Goal: Information Seeking & Learning: Learn about a topic

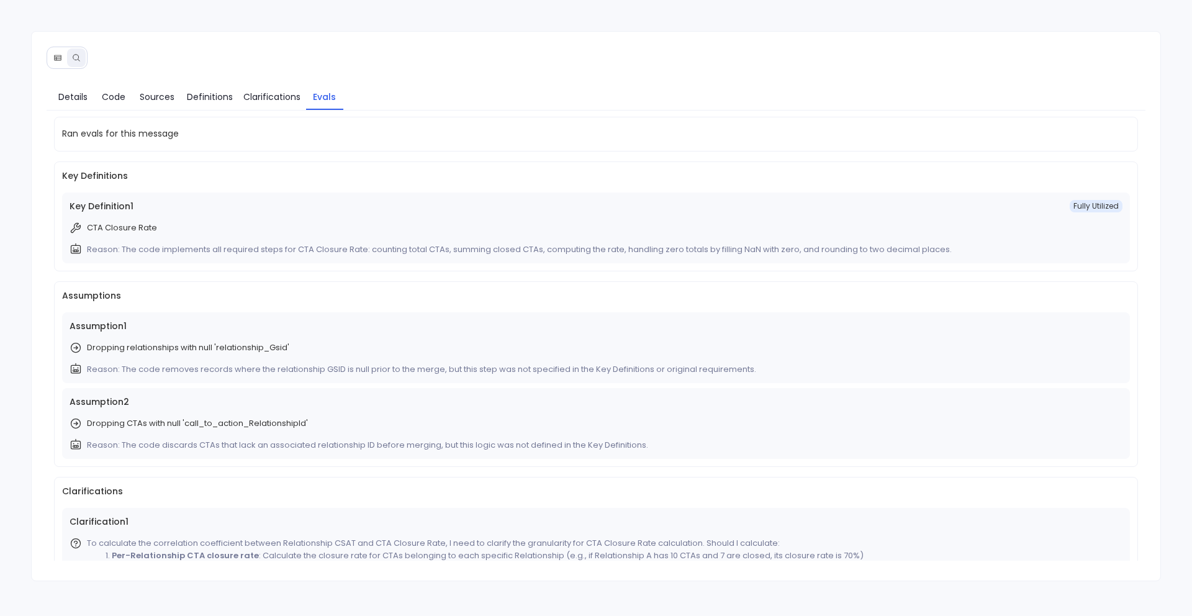
scroll to position [62, 0]
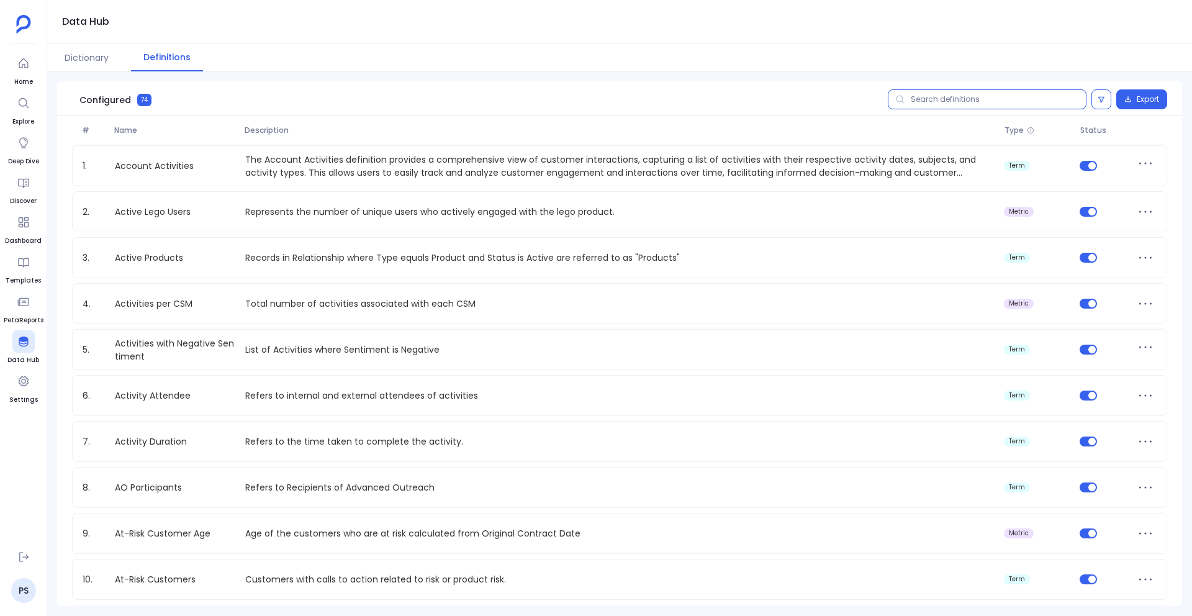
click at [925, 98] on input "text" at bounding box center [987, 99] width 199 height 20
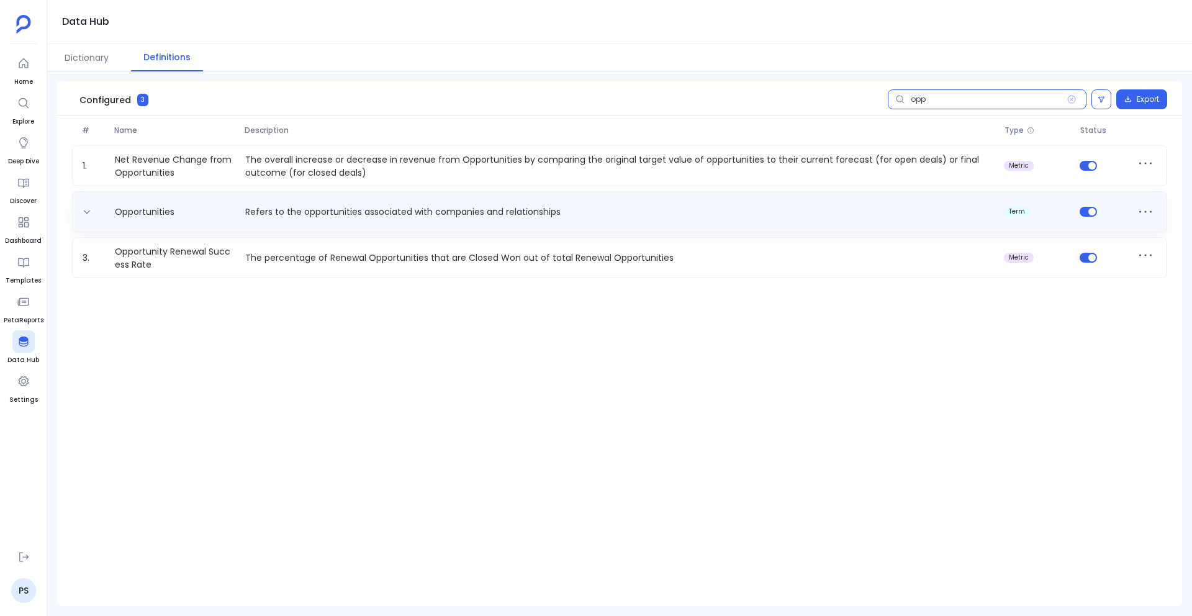
type input "opp"
click at [263, 230] on div "Opportunities Refers to the opportunities associated with companies and relatio…" at bounding box center [619, 211] width 1095 height 41
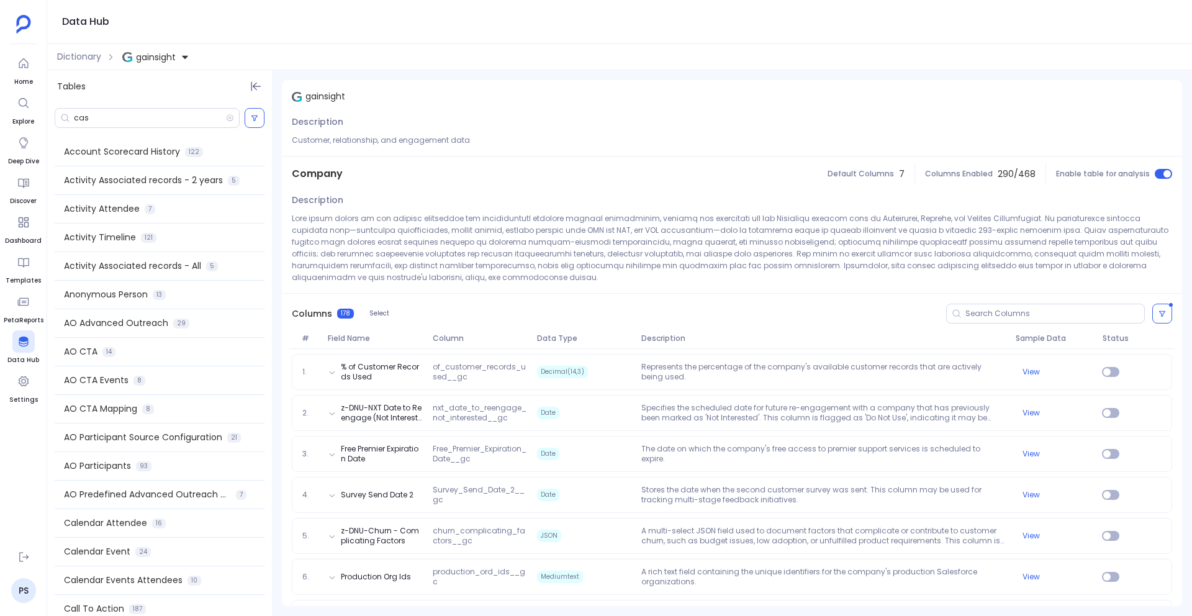
scroll to position [333, 0]
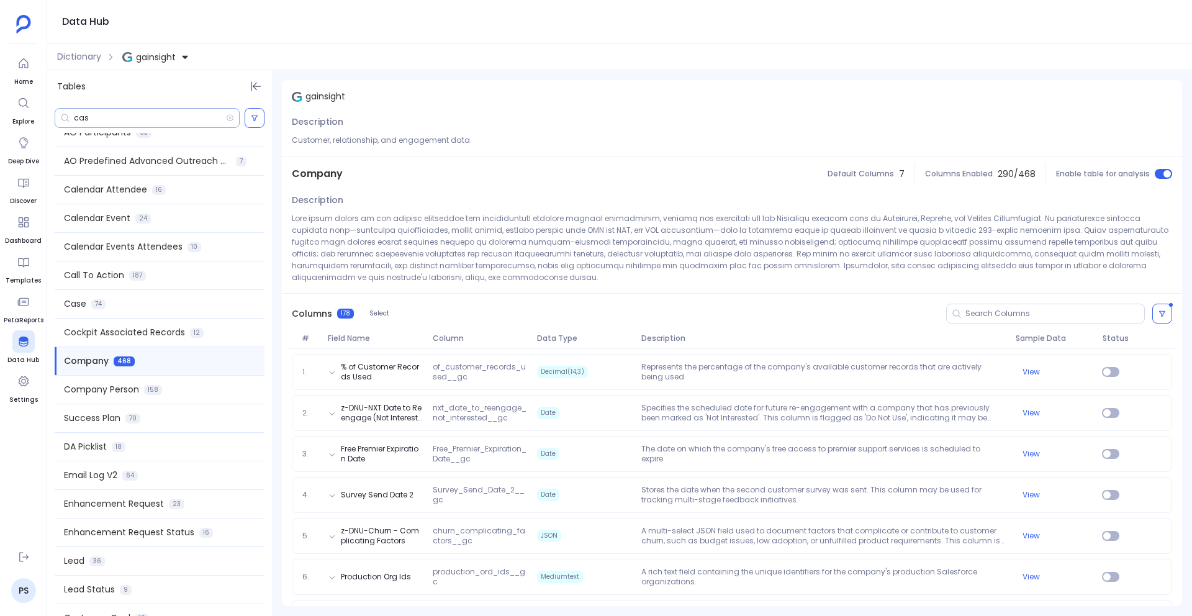
click at [104, 114] on input "cas" at bounding box center [150, 118] width 152 height 10
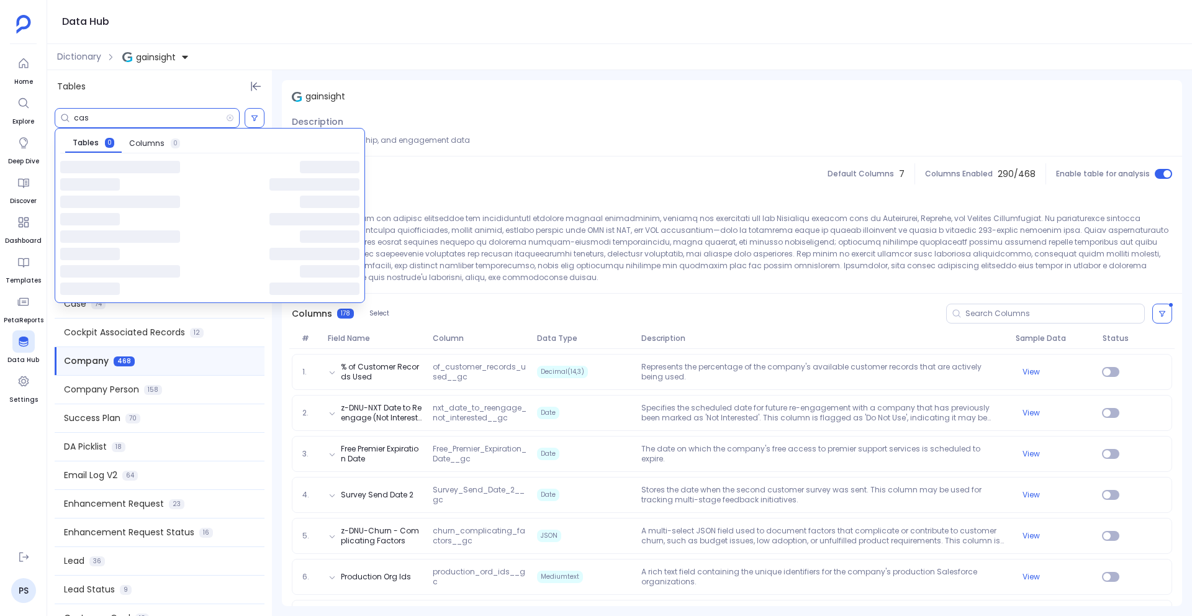
click at [104, 114] on input "cas" at bounding box center [150, 118] width 152 height 10
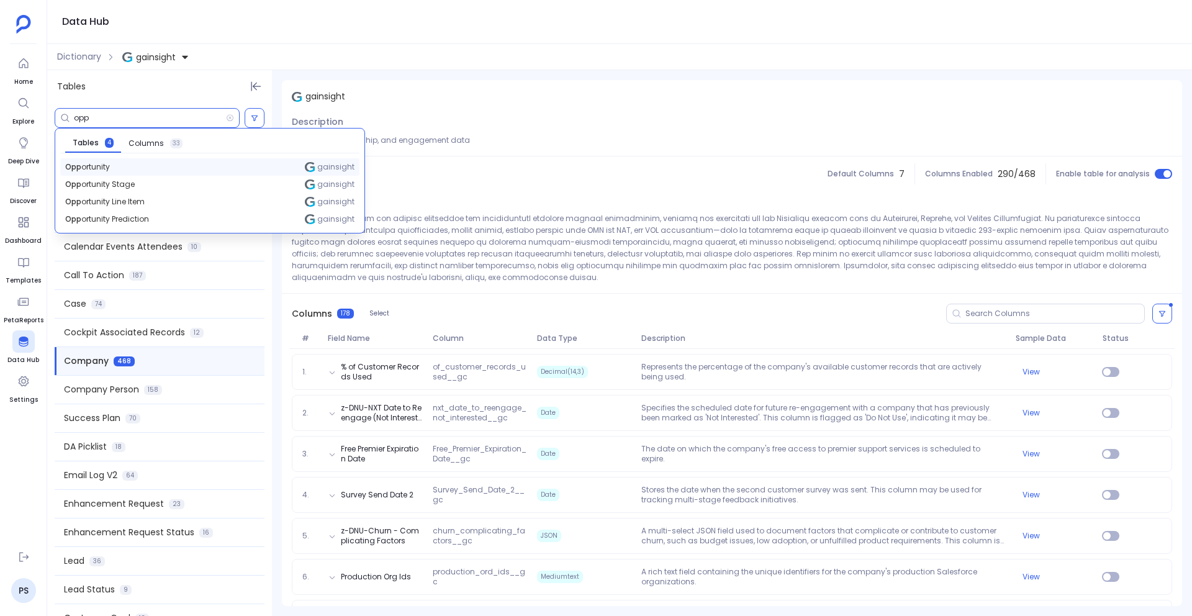
type input "opp"
click at [97, 166] on span "Opp ortunity" at bounding box center [87, 167] width 45 height 10
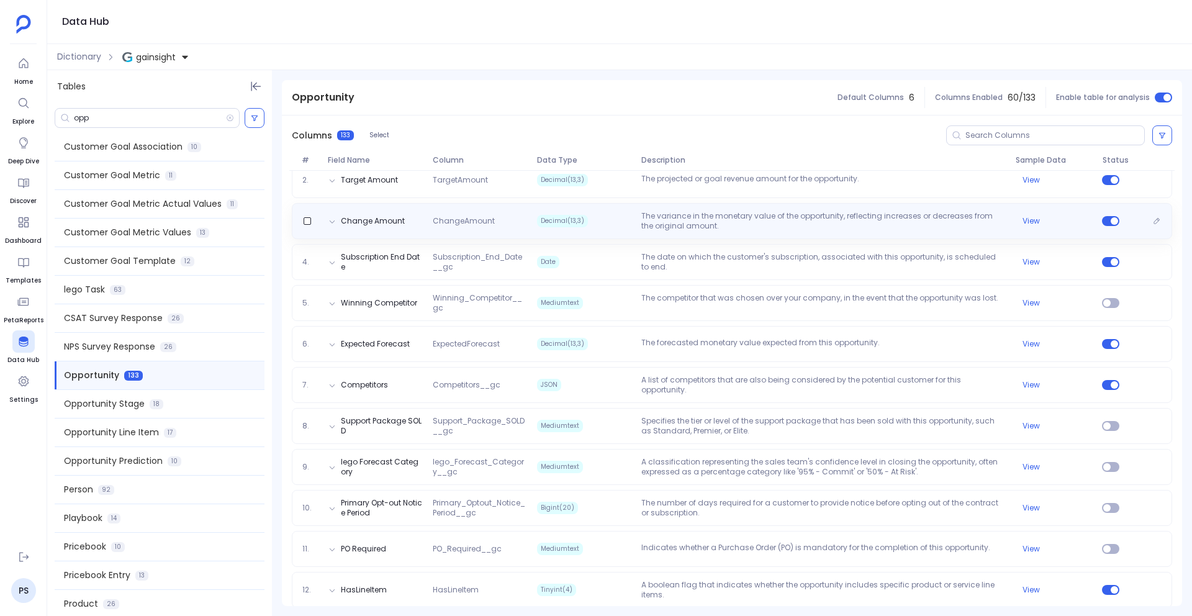
scroll to position [266, 0]
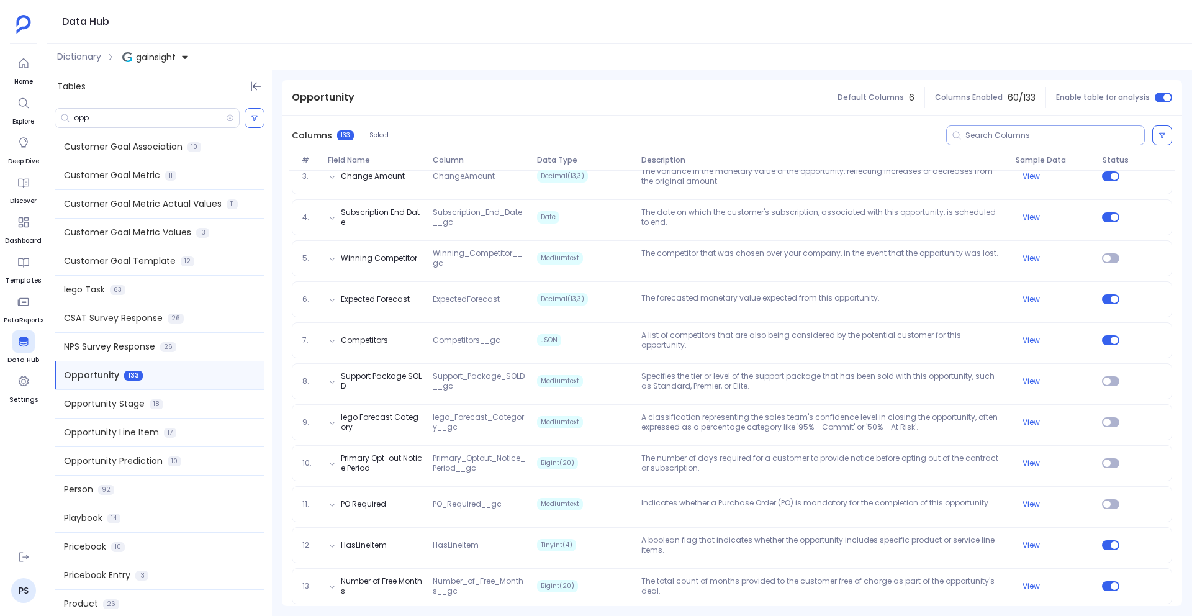
click at [983, 129] on div at bounding box center [1045, 135] width 199 height 20
click at [979, 135] on input at bounding box center [1054, 135] width 179 height 10
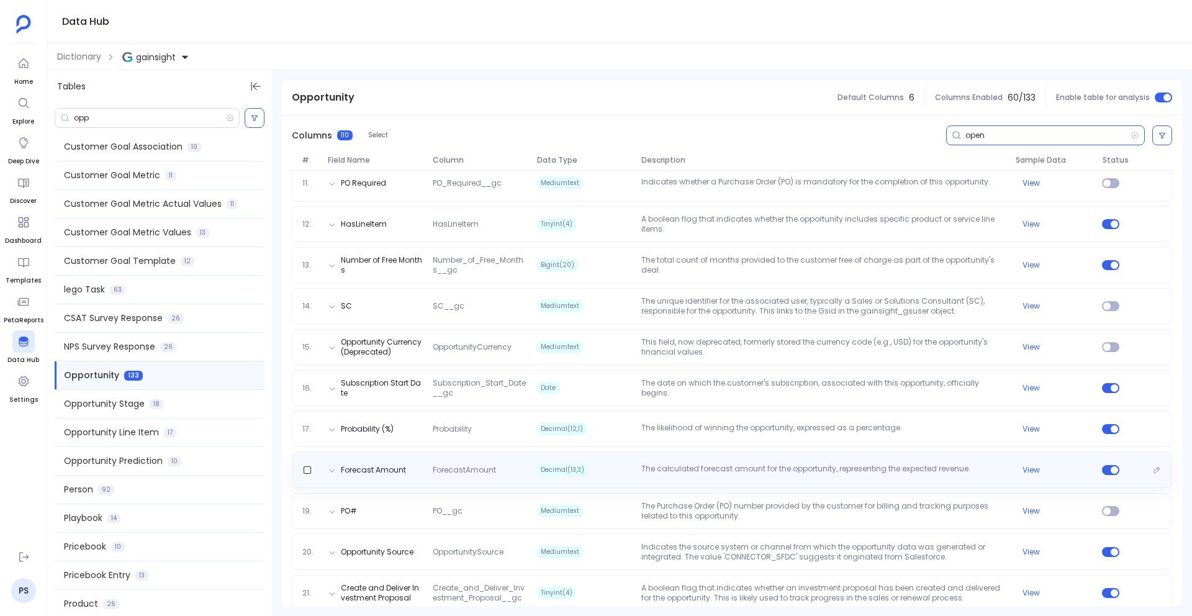
scroll to position [0, 0]
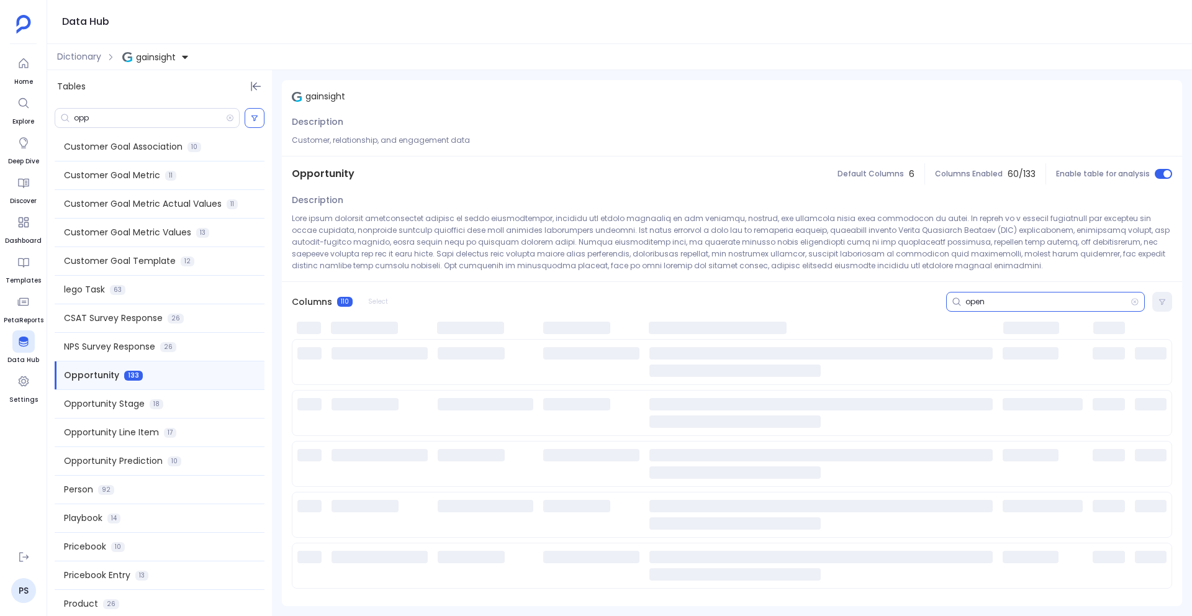
type input "open"
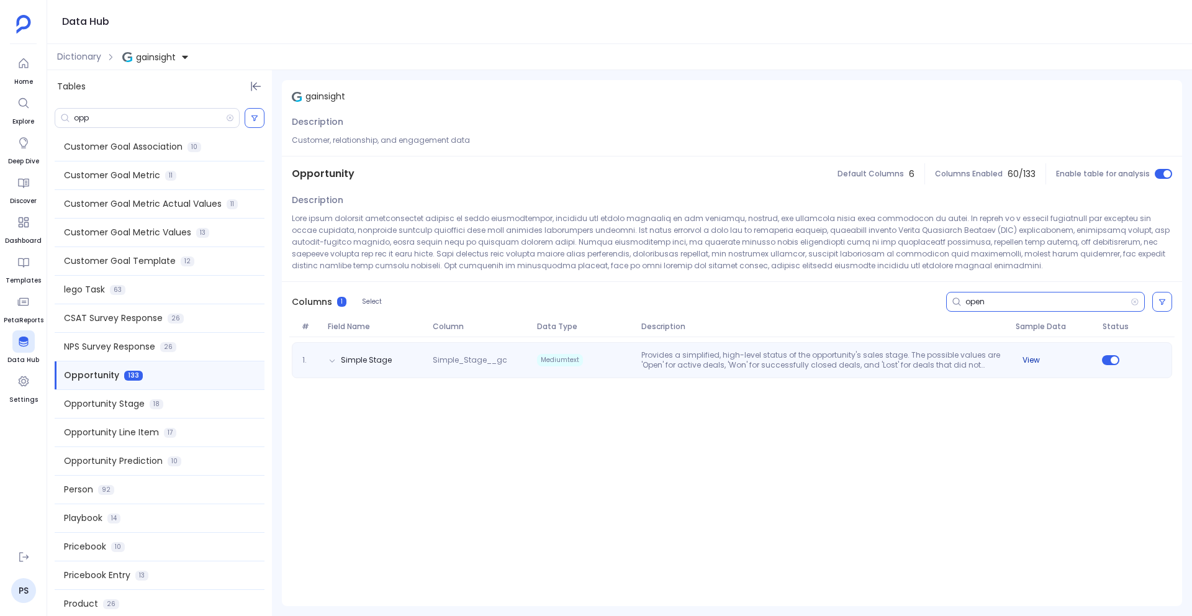
click at [1035, 357] on button "View" at bounding box center [1031, 360] width 17 height 10
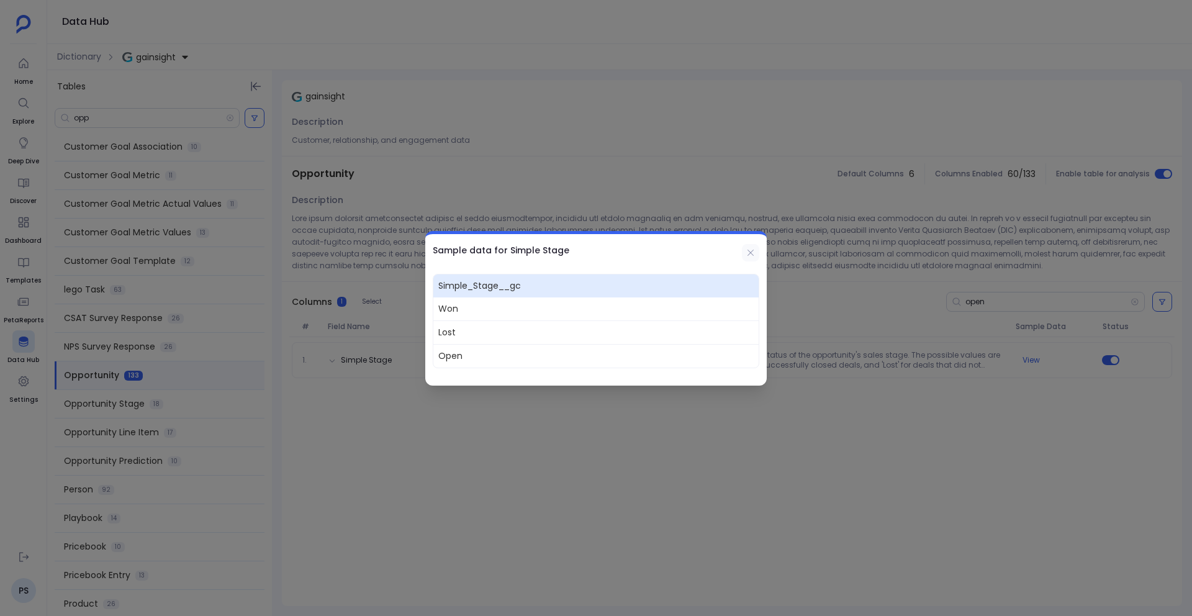
click at [753, 251] on icon at bounding box center [751, 253] width 10 height 10
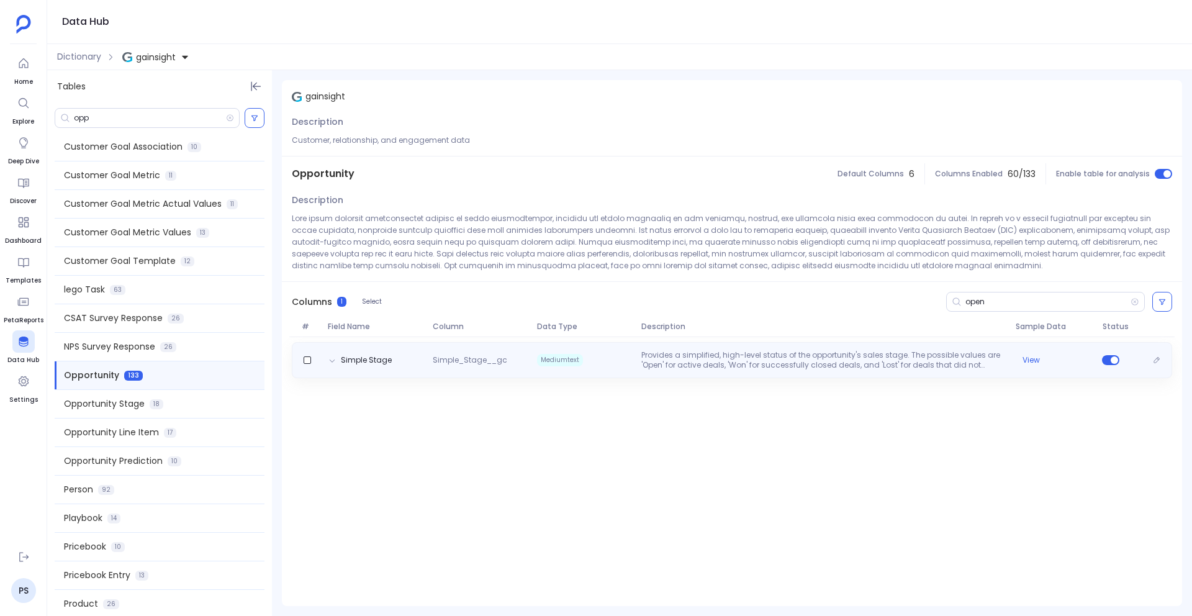
click at [614, 368] on span "Mediumtext" at bounding box center [584, 360] width 104 height 20
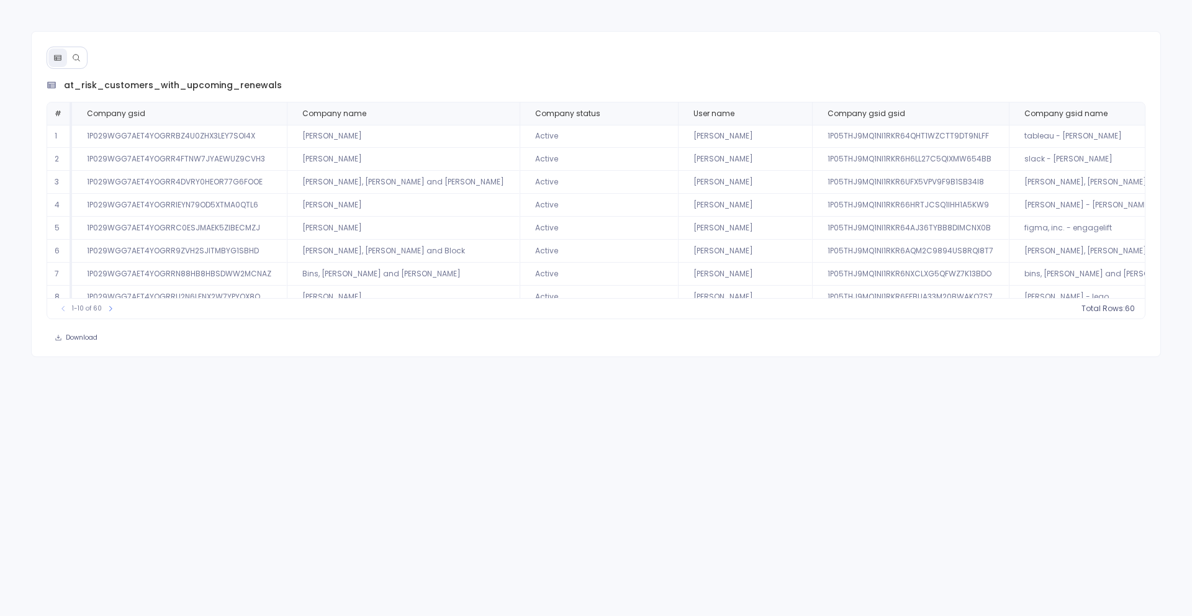
scroll to position [0, 79]
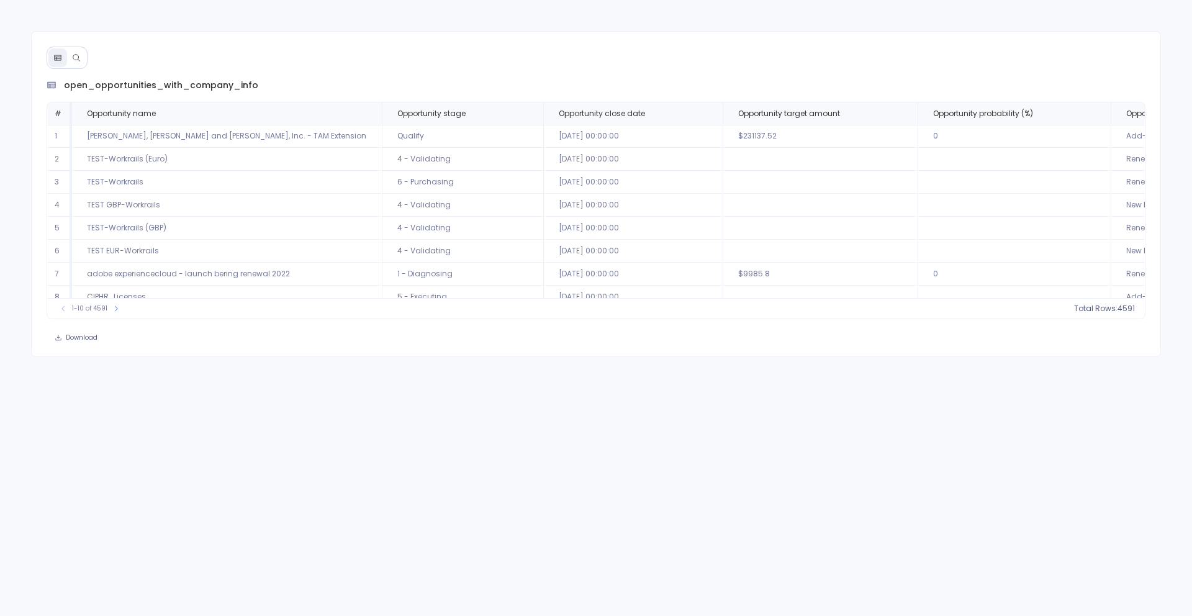
scroll to position [60, 0]
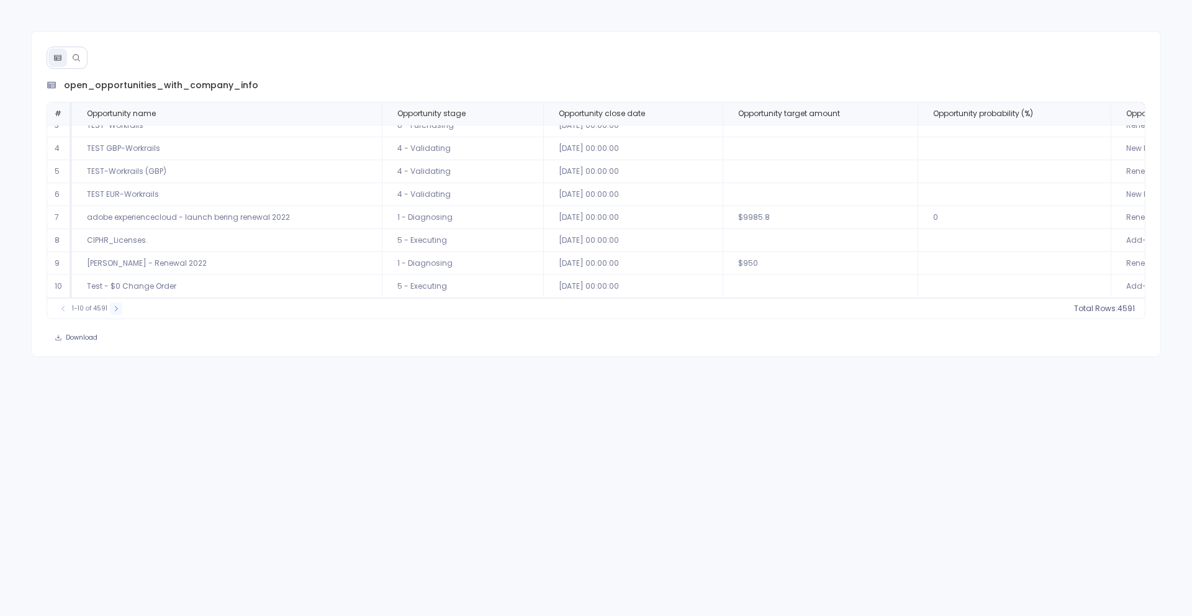
click at [114, 307] on icon at bounding box center [115, 308] width 7 height 7
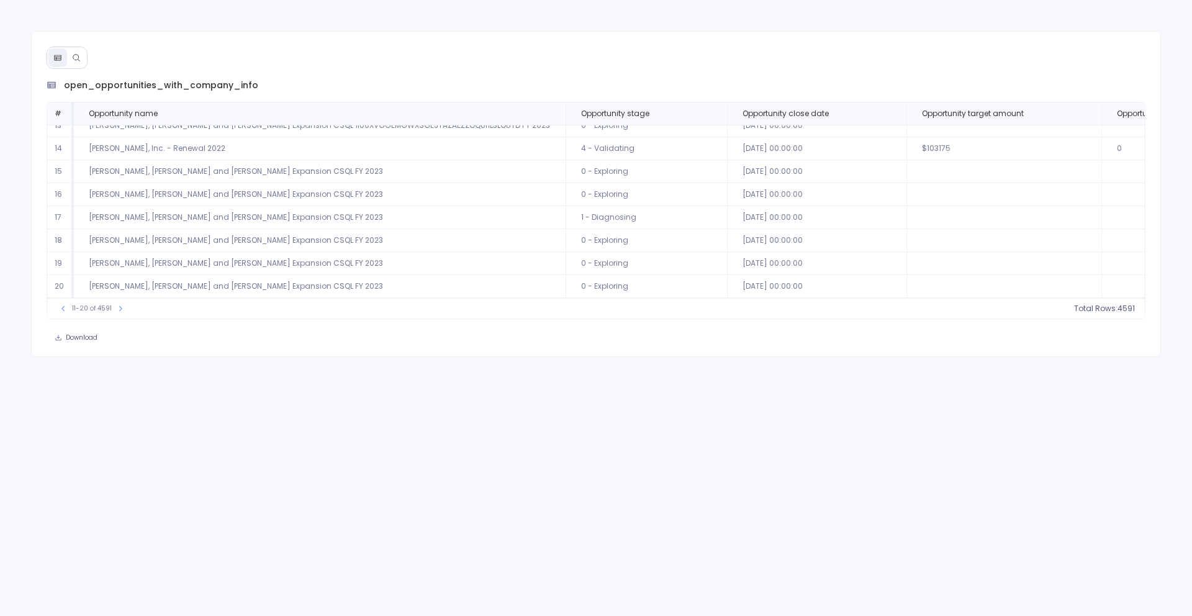
scroll to position [60, 415]
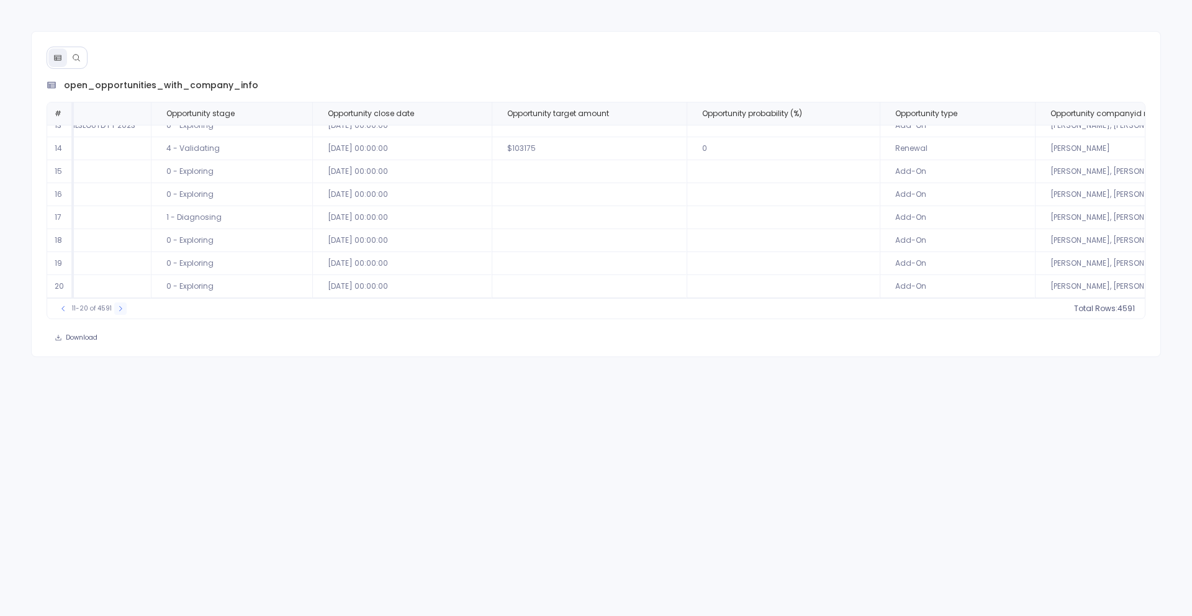
click at [123, 310] on button at bounding box center [120, 308] width 12 height 12
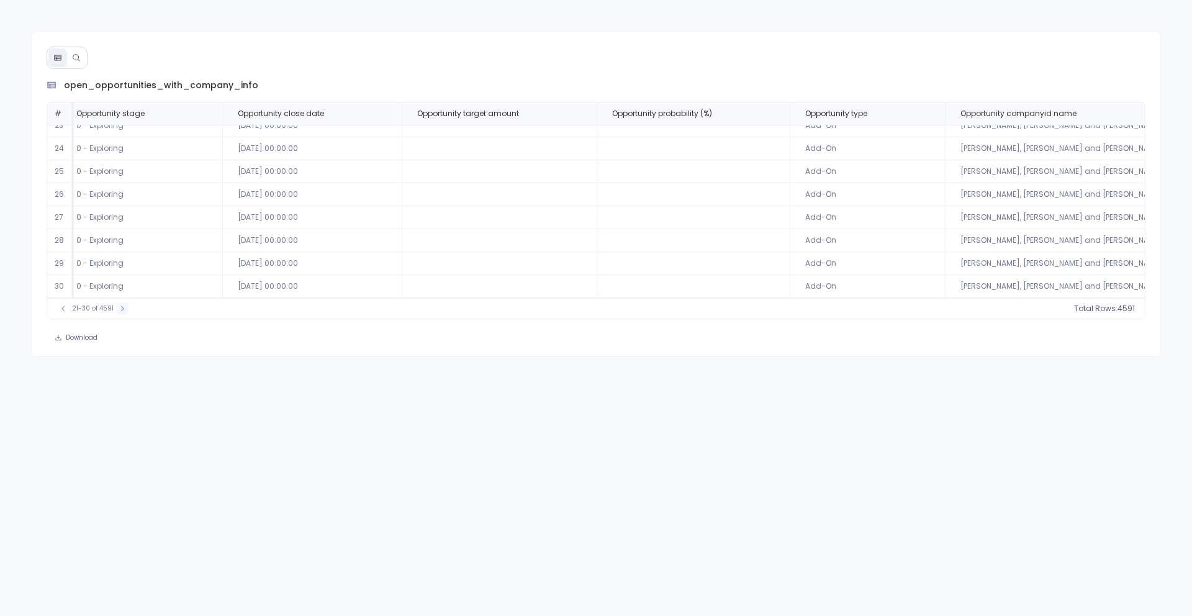
click at [123, 310] on icon at bounding box center [122, 308] width 7 height 7
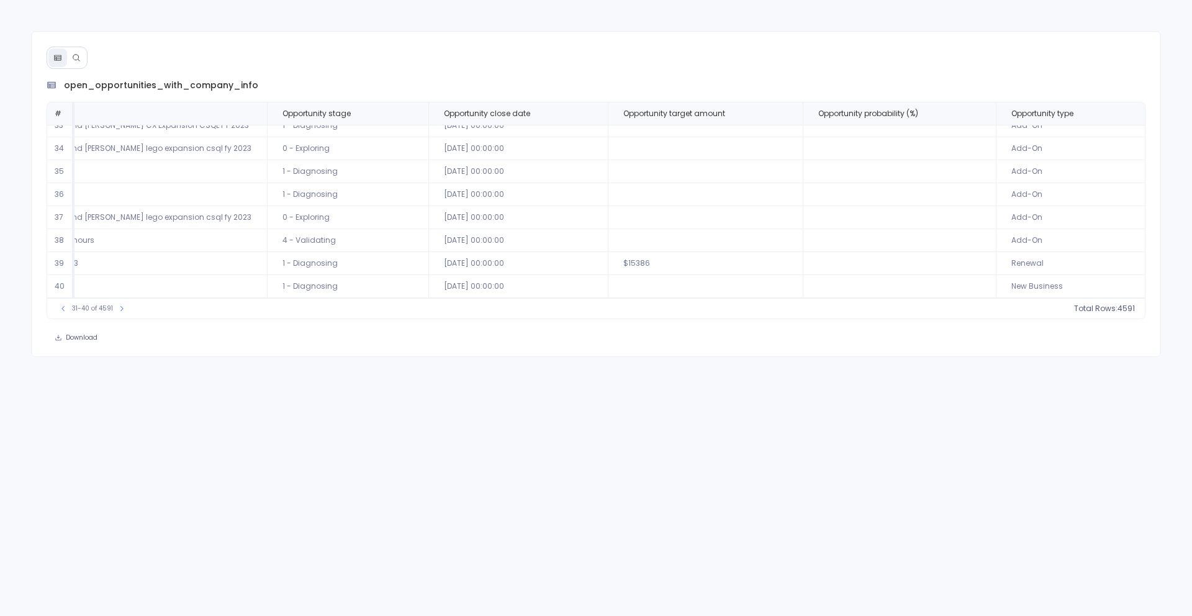
scroll to position [60, 336]
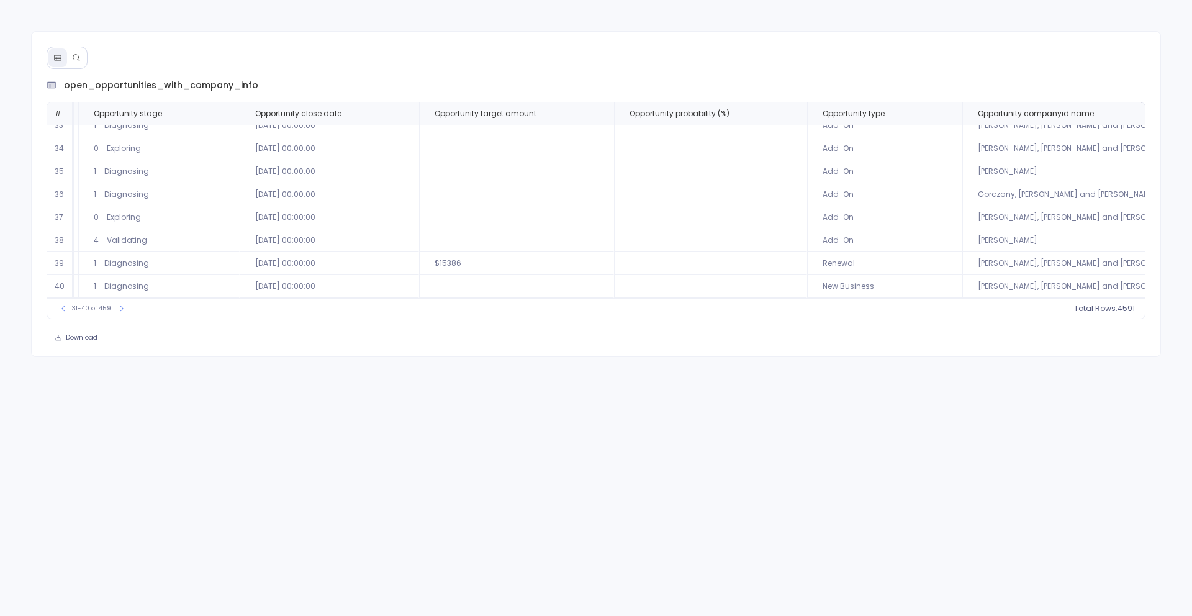
click at [120, 316] on div "31-40 of 4591 Total Rows: 4591" at bounding box center [596, 308] width 1098 height 20
click at [120, 305] on icon at bounding box center [121, 308] width 7 height 7
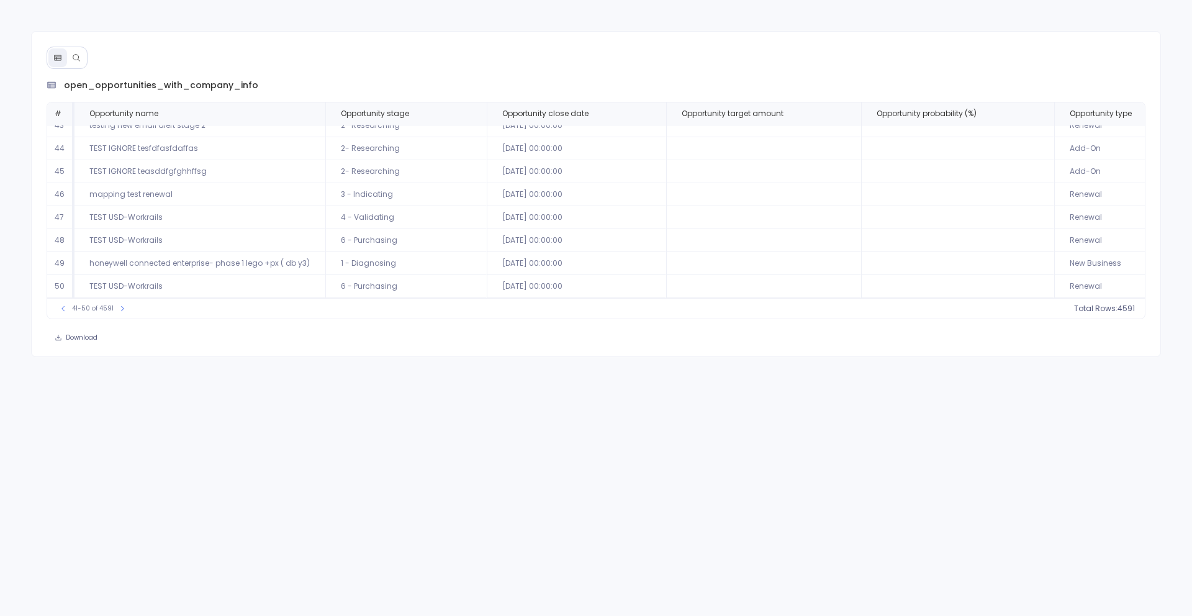
scroll to position [60, 271]
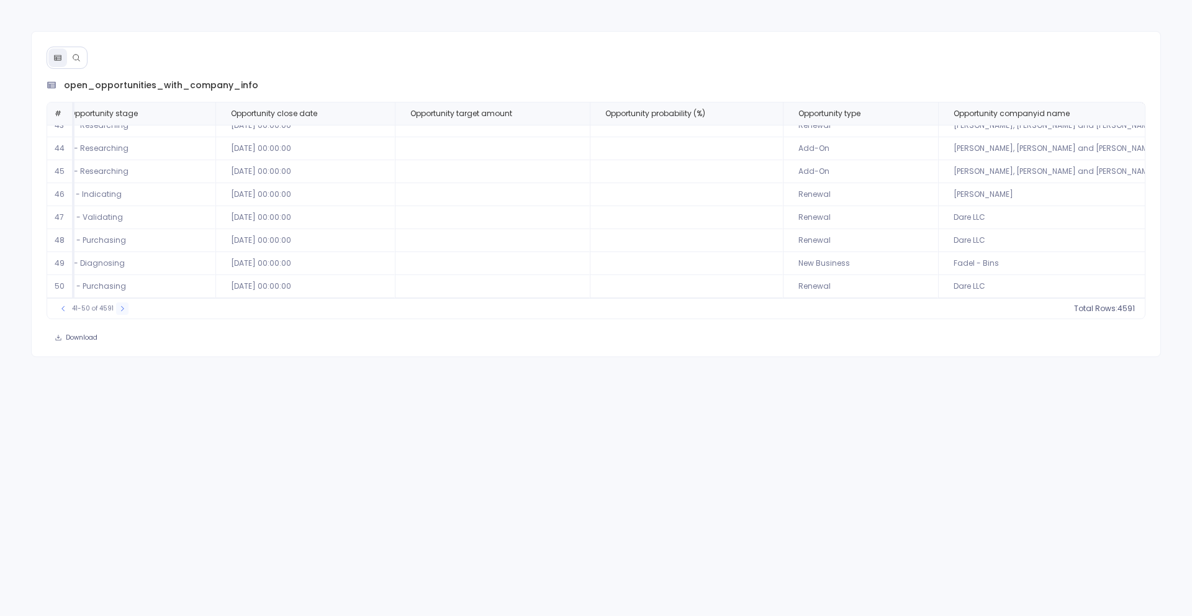
click at [119, 314] on button at bounding box center [122, 308] width 12 height 12
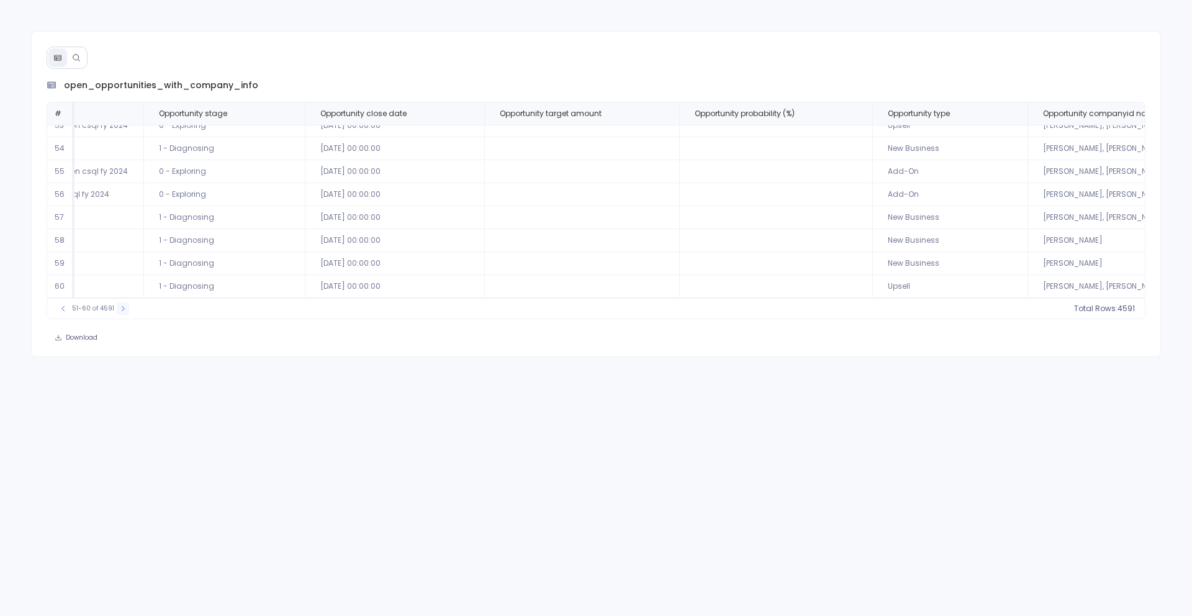
click at [119, 314] on button at bounding box center [123, 308] width 12 height 12
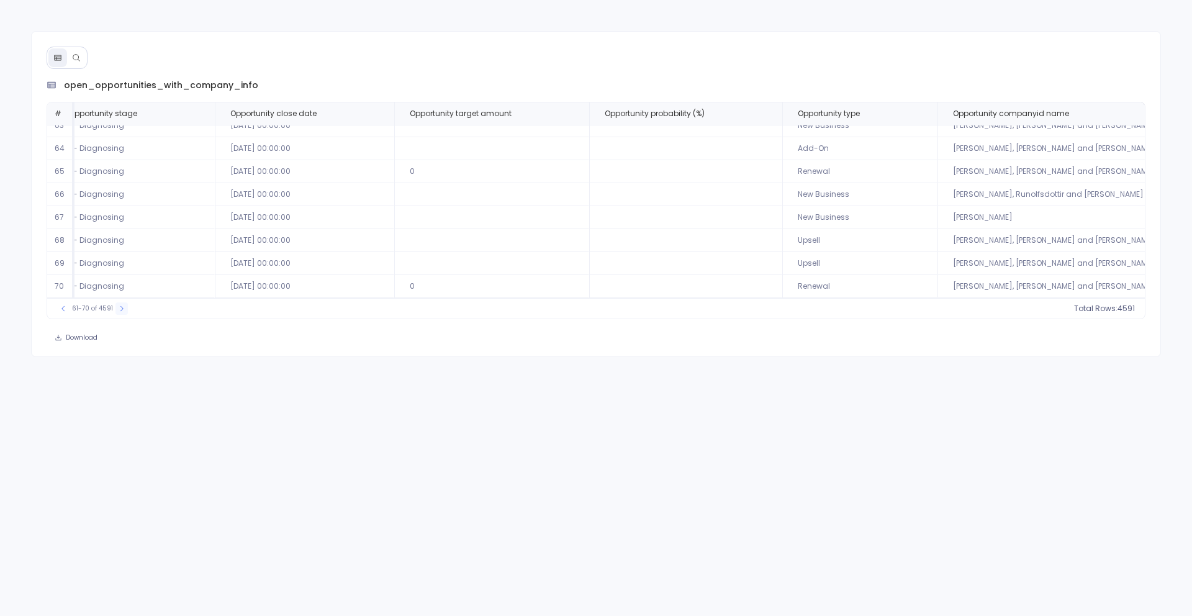
click at [119, 314] on button at bounding box center [121, 308] width 12 height 12
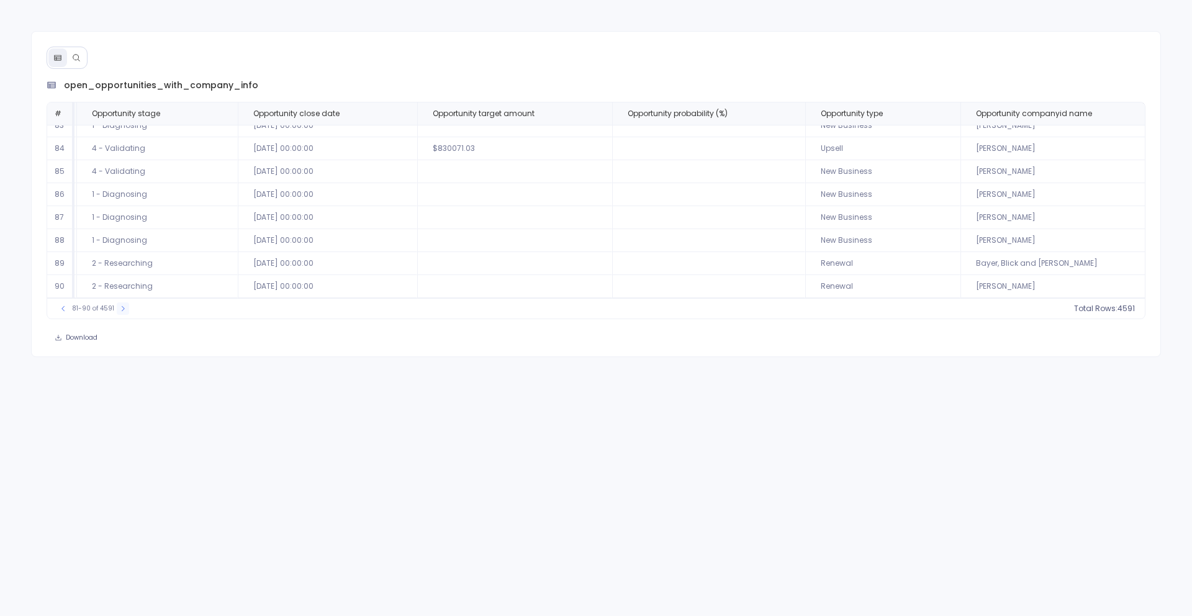
scroll to position [60, 253]
click at [119, 314] on button at bounding box center [123, 308] width 12 height 12
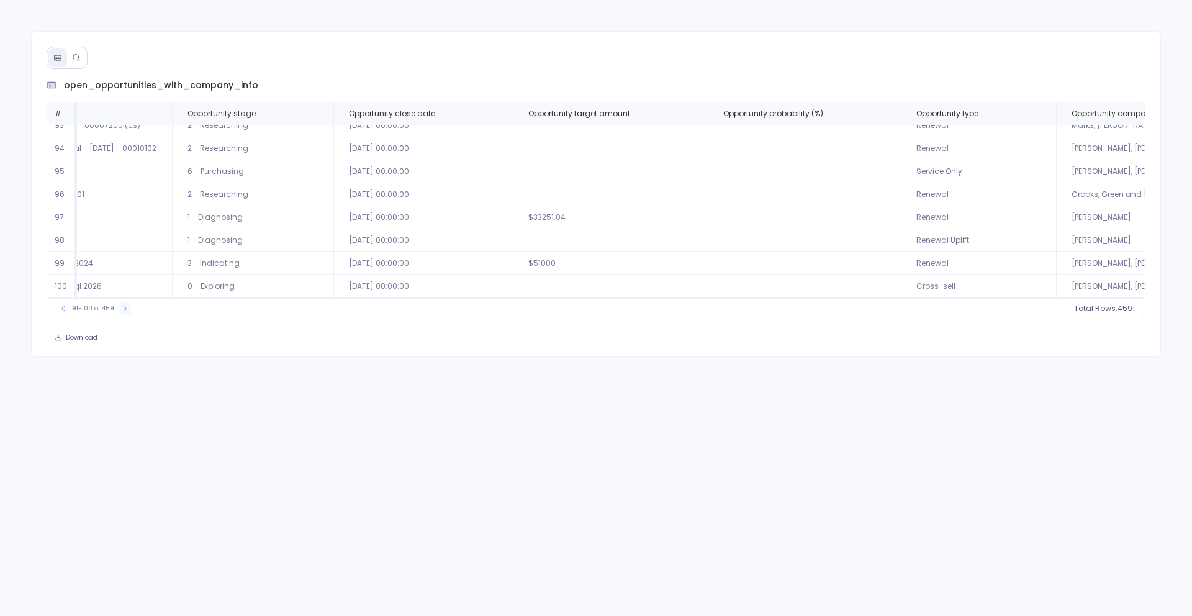
click at [119, 314] on button at bounding box center [125, 308] width 12 height 12
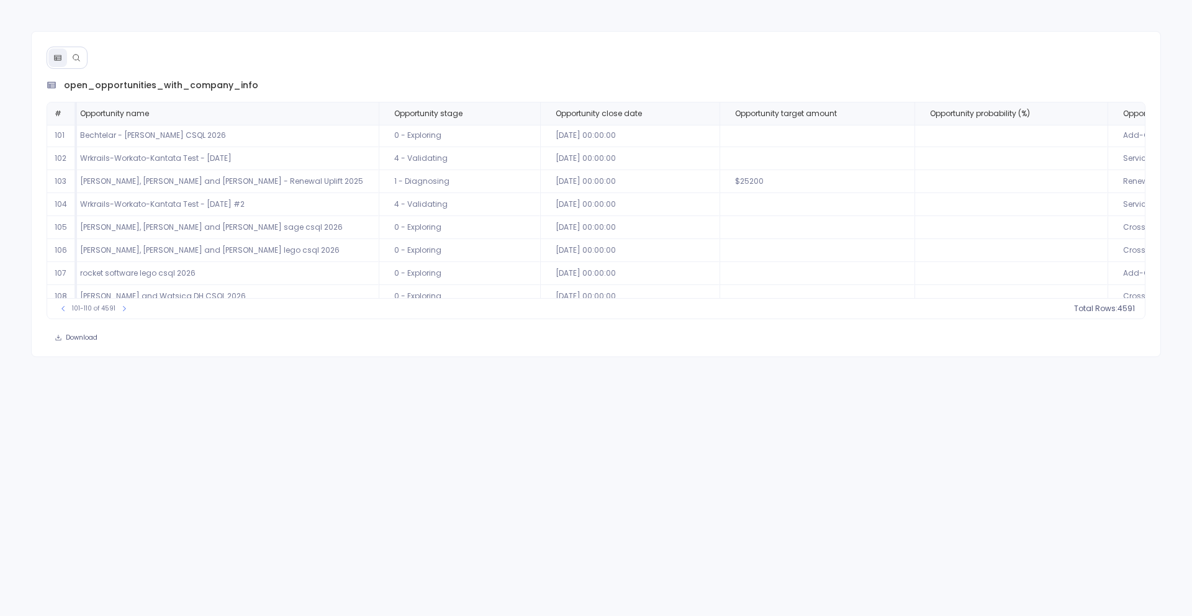
scroll to position [1, 13]
